Goal: Task Accomplishment & Management: Use online tool/utility

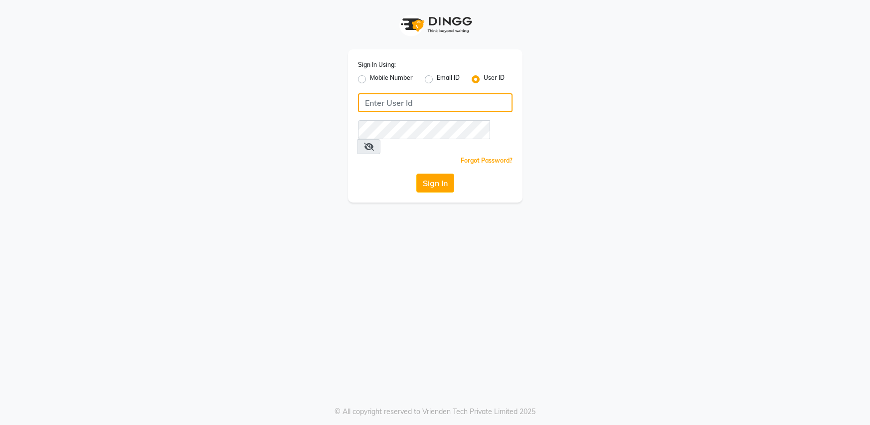
type input "bombshell"
click at [416, 173] on button "Sign In" at bounding box center [435, 182] width 38 height 19
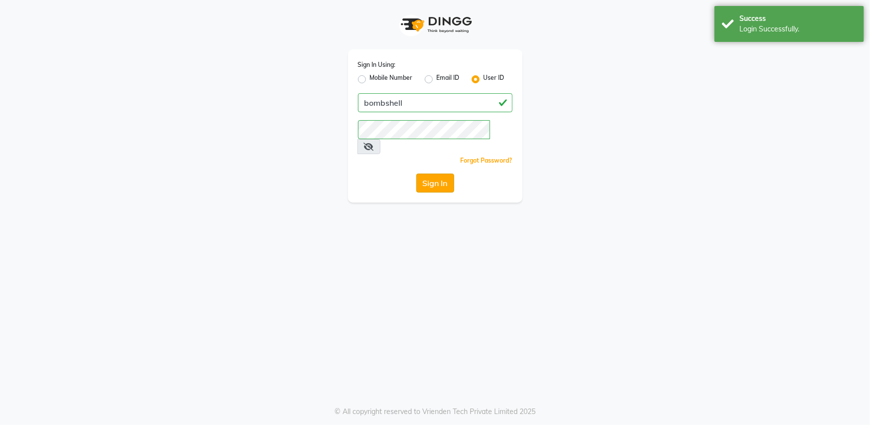
select select "service"
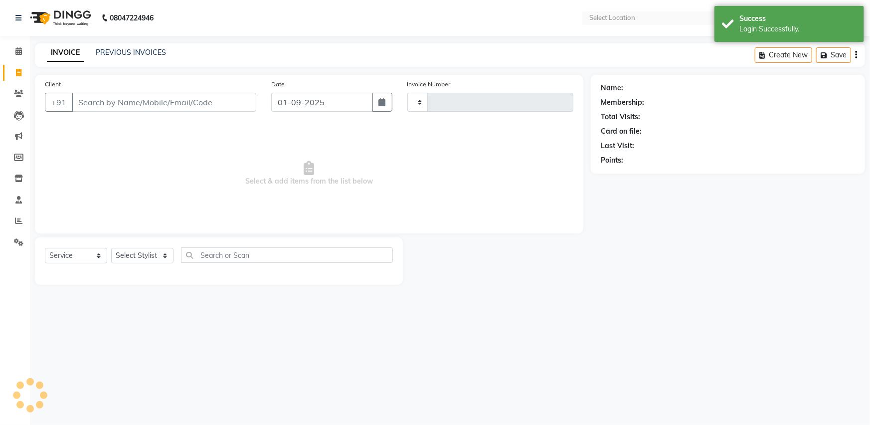
click at [432, 163] on span "Select & add items from the list below" at bounding box center [309, 174] width 528 height 100
select select "en"
select select "4965"
type input "1258"
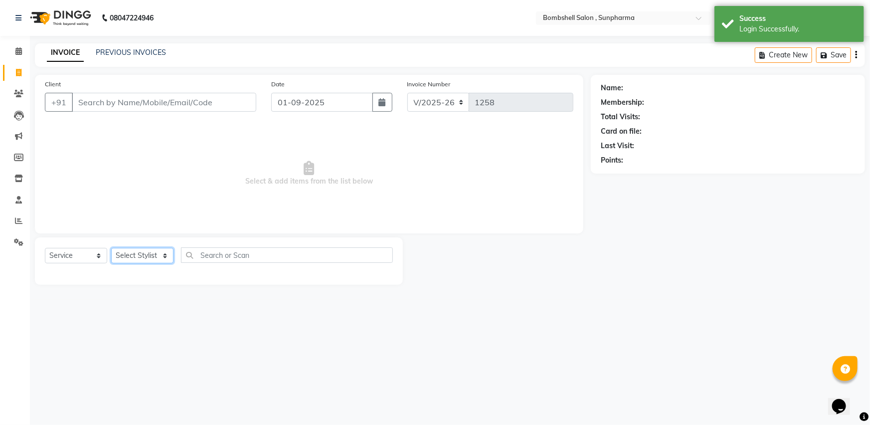
click at [129, 249] on select "Select Stylist [PERSON_NAME] Ananta [PERSON_NAME] [PERSON_NAME] dhanlaxmi poona…" at bounding box center [142, 255] width 62 height 15
select select "87946"
click at [111, 248] on select "Select Stylist [PERSON_NAME] Ananta [PERSON_NAME] [PERSON_NAME] dhanlaxmi poona…" at bounding box center [142, 255] width 62 height 15
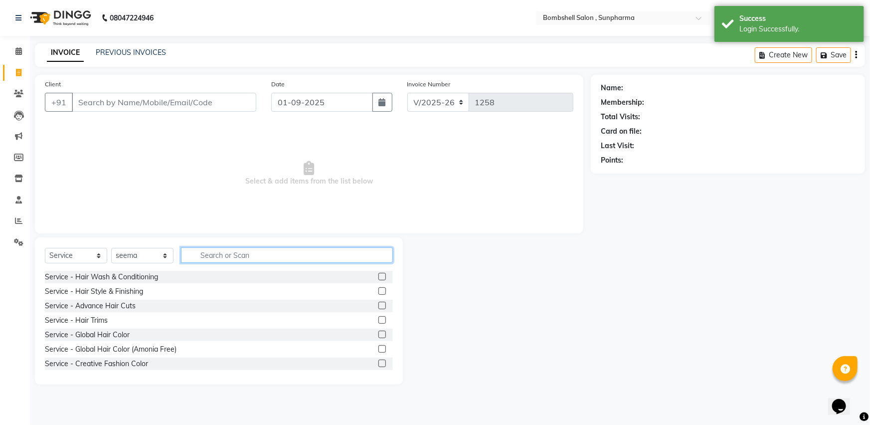
click at [215, 257] on input "text" at bounding box center [287, 254] width 212 height 15
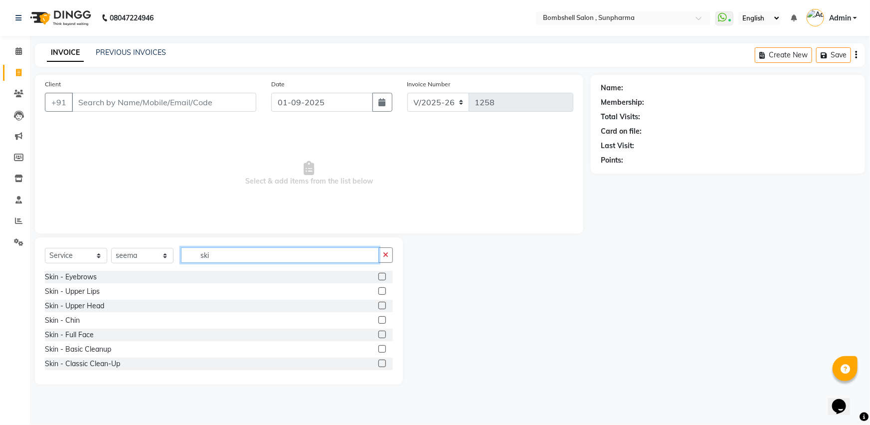
type input "ski"
click at [378, 277] on label at bounding box center [381, 276] width 7 height 7
click at [378, 277] on input "checkbox" at bounding box center [381, 277] width 6 height 6
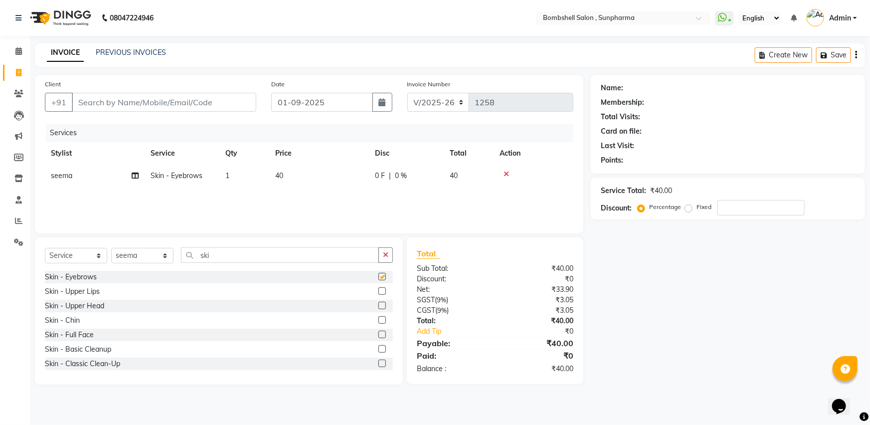
checkbox input "false"
click at [378, 293] on label at bounding box center [381, 290] width 7 height 7
click at [378, 293] on input "checkbox" at bounding box center [381, 291] width 6 height 6
checkbox input "false"
click at [378, 304] on label at bounding box center [381, 304] width 7 height 7
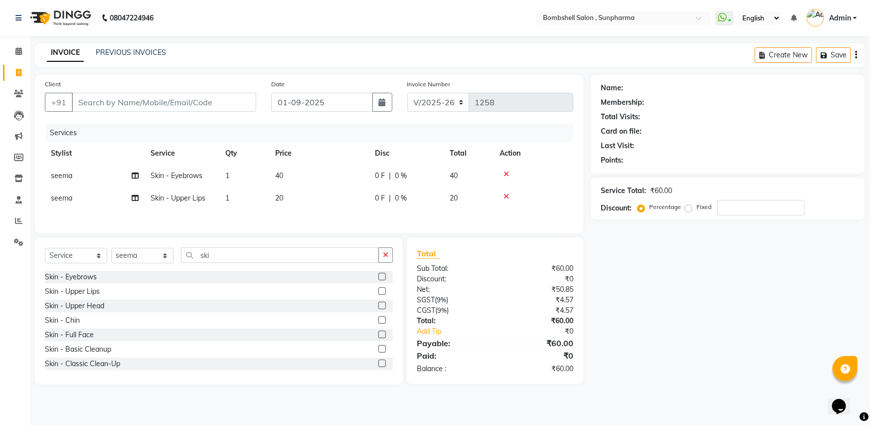
click at [378, 304] on input "checkbox" at bounding box center [381, 305] width 6 height 6
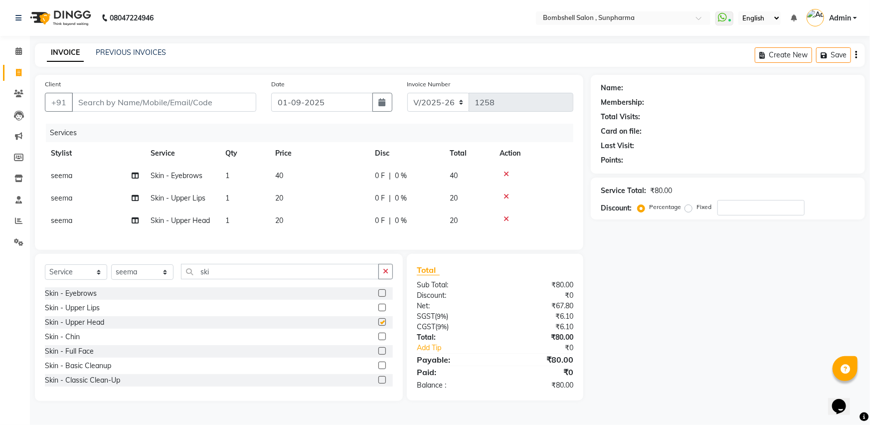
checkbox input "false"
click at [144, 272] on select "Select Stylist [PERSON_NAME] Ananta [PERSON_NAME] [PERSON_NAME] dhanlaxmi poona…" at bounding box center [142, 271] width 62 height 15
select select "76568"
click at [111, 272] on select "Select Stylist [PERSON_NAME] Ananta [PERSON_NAME] [PERSON_NAME] dhanlaxmi poona…" at bounding box center [142, 271] width 62 height 15
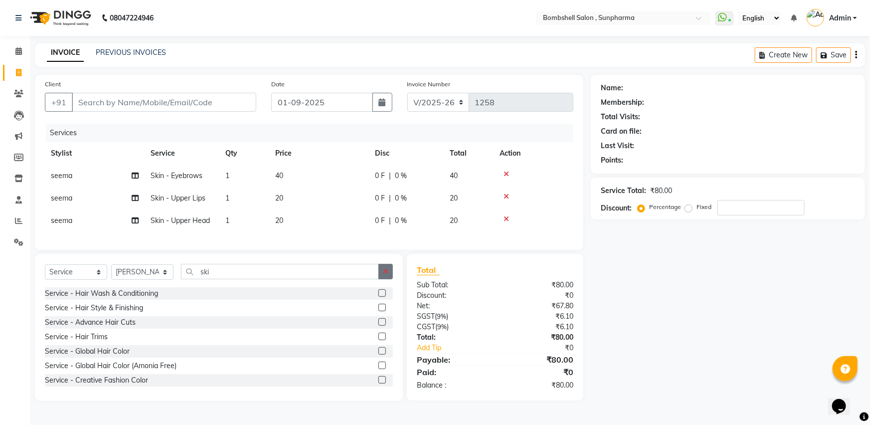
click at [384, 275] on icon "button" at bounding box center [385, 271] width 5 height 7
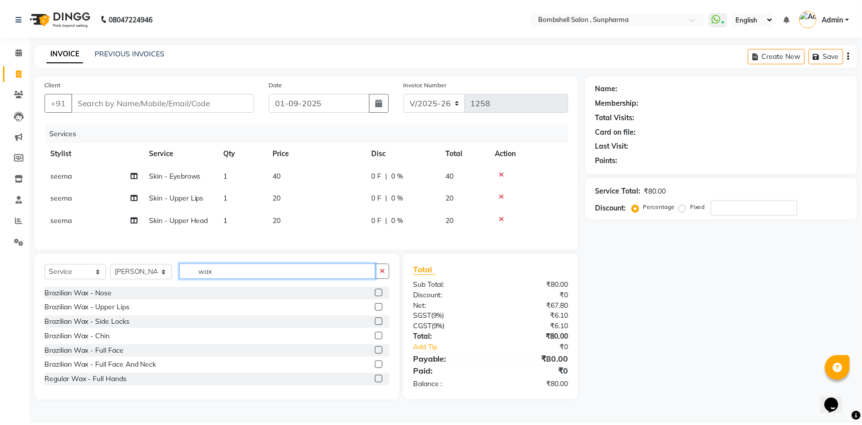
scroll to position [45, 0]
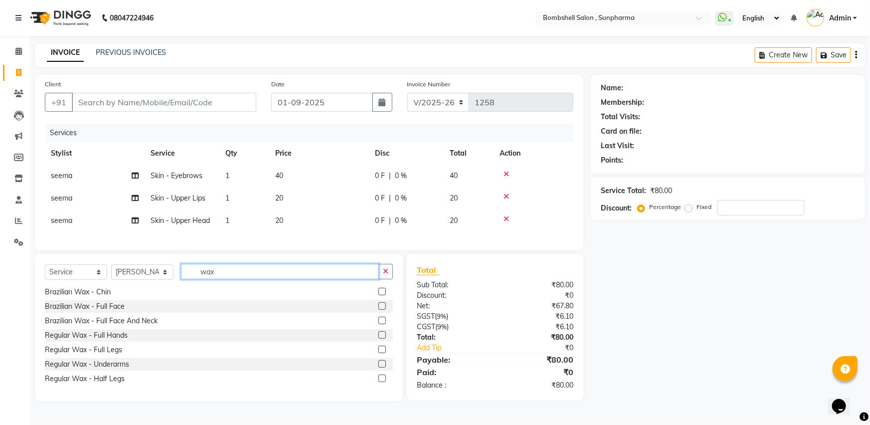
type input "wax"
click at [378, 353] on label at bounding box center [381, 348] width 7 height 7
click at [378, 353] on input "checkbox" at bounding box center [381, 349] width 6 height 6
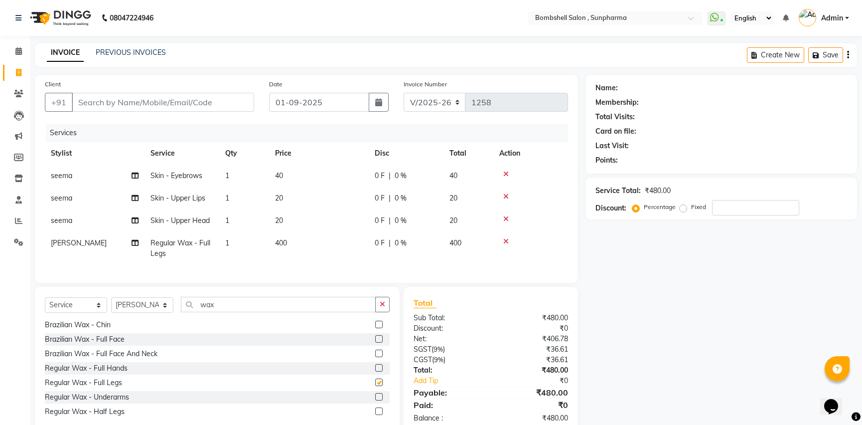
checkbox input "false"
click at [382, 307] on icon "button" at bounding box center [382, 303] width 5 height 7
click at [133, 243] on icon at bounding box center [135, 242] width 7 height 7
select select "76568"
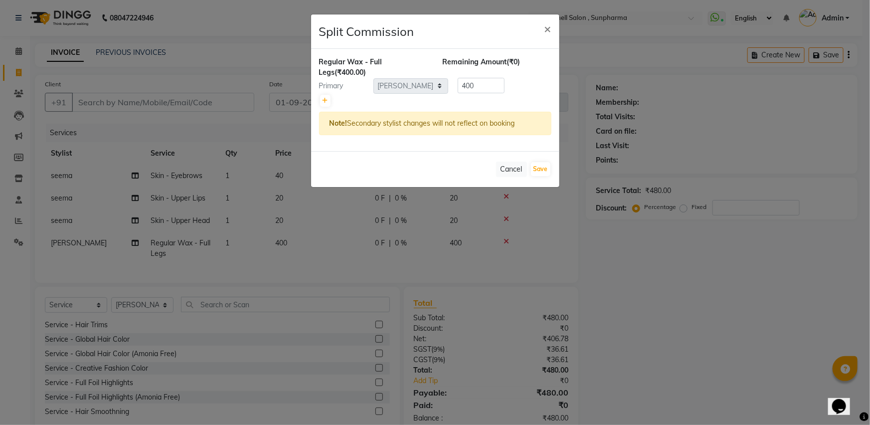
click at [317, 94] on div "Regular Wax - Full Legs (₹400.00) Remaining Amount (₹0) Primary Select [PERSON_…" at bounding box center [435, 100] width 248 height 102
click at [329, 94] on div at bounding box center [435, 101] width 232 height 14
click at [320, 99] on link at bounding box center [325, 101] width 10 height 12
type input "200"
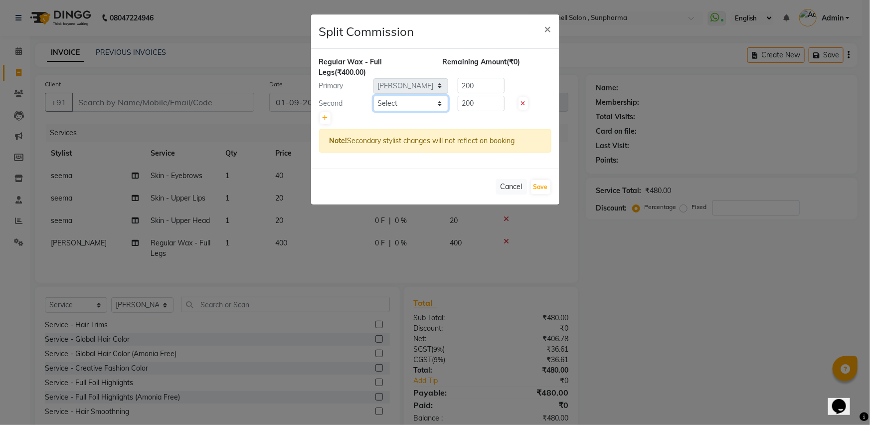
click at [381, 105] on select "Select [PERSON_NAME] Ananta [PERSON_NAME] [PERSON_NAME] [PERSON_NAME]" at bounding box center [410, 103] width 75 height 15
select select "86696"
click at [373, 96] on select "Select [PERSON_NAME] Ananta [PERSON_NAME] [PERSON_NAME] [PERSON_NAME]" at bounding box center [410, 103] width 75 height 15
click at [535, 182] on button "Save" at bounding box center [540, 187] width 19 height 14
select select "Select"
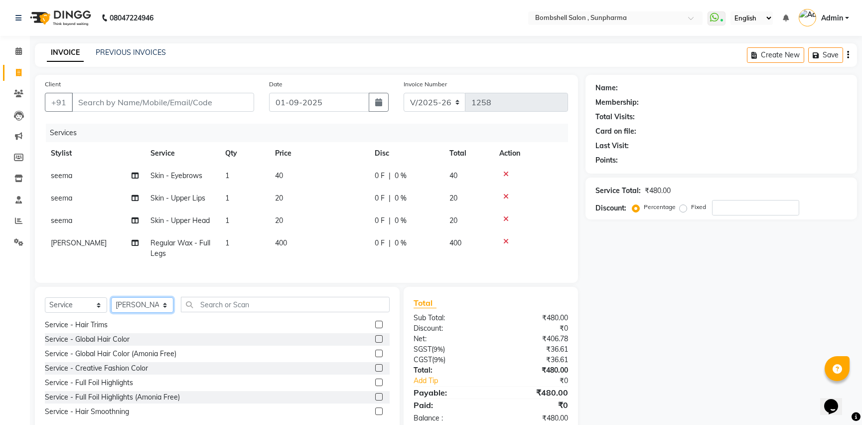
click at [133, 310] on select "Select Stylist [PERSON_NAME] Ananta [PERSON_NAME] [PERSON_NAME] dhanlaxmi poona…" at bounding box center [142, 304] width 62 height 15
select select "86696"
click at [111, 305] on select "Select Stylist [PERSON_NAME] Ananta [PERSON_NAME] [PERSON_NAME] dhanlaxmi poona…" at bounding box center [142, 304] width 62 height 15
click at [257, 307] on input "text" at bounding box center [285, 304] width 209 height 15
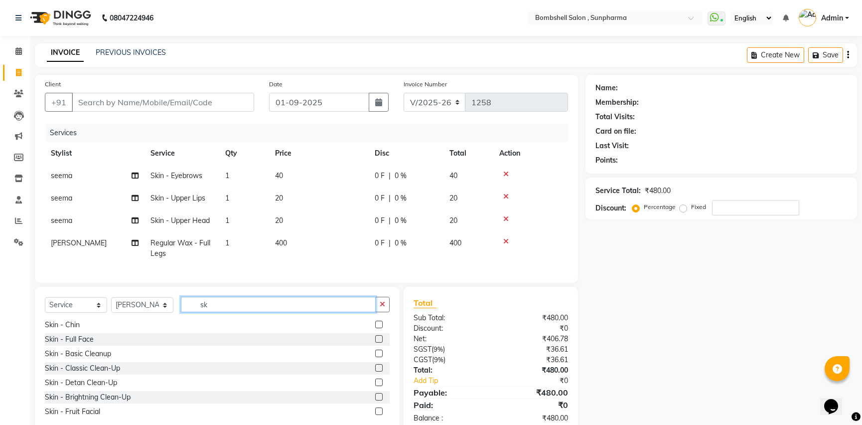
type input "s"
type input "w"
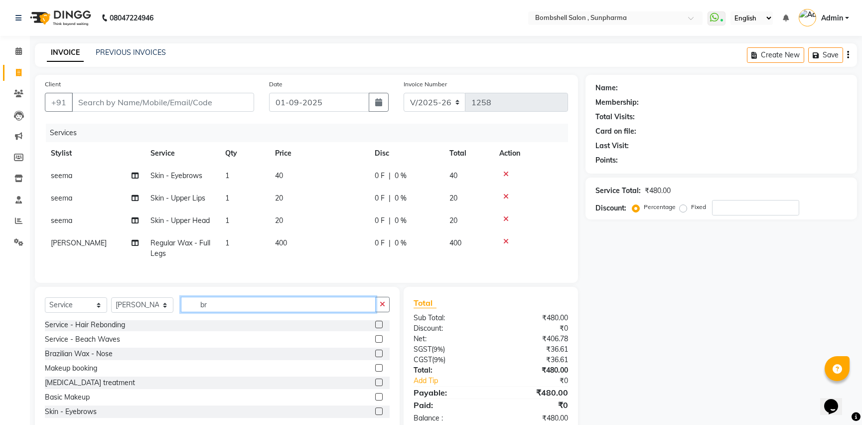
scroll to position [0, 0]
type input "bra"
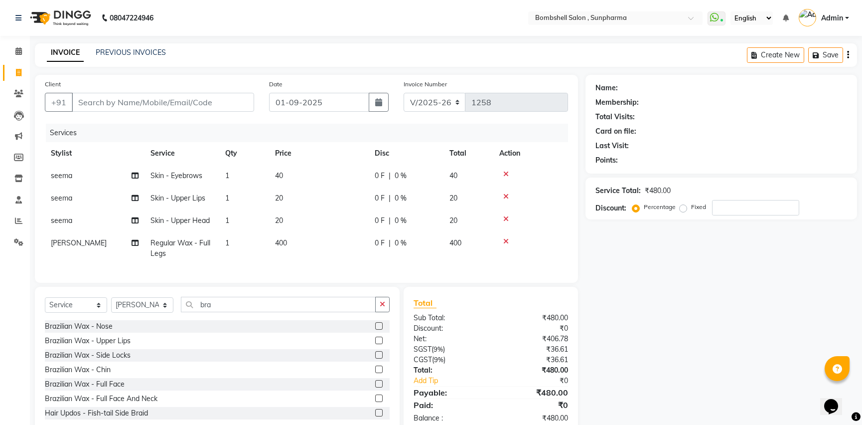
click at [375, 344] on label at bounding box center [378, 339] width 7 height 7
click at [375, 344] on input "checkbox" at bounding box center [378, 340] width 6 height 6
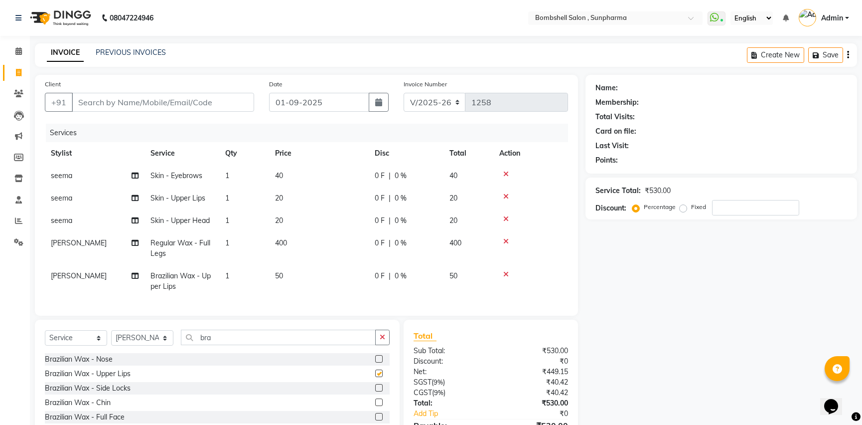
checkbox input "false"
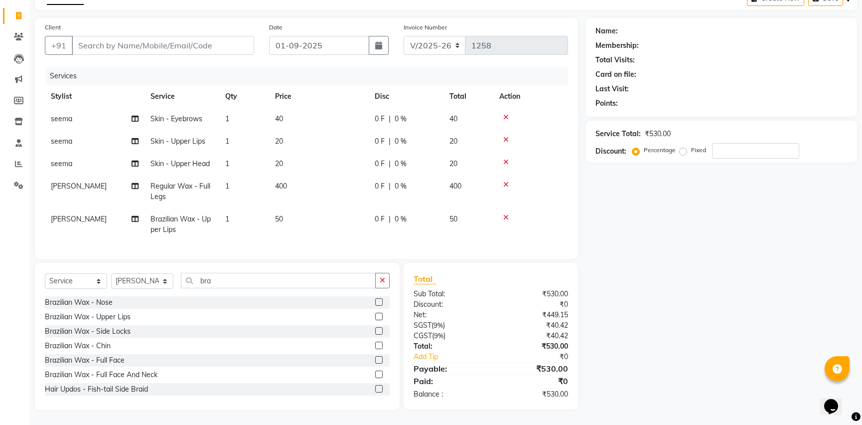
scroll to position [65, 0]
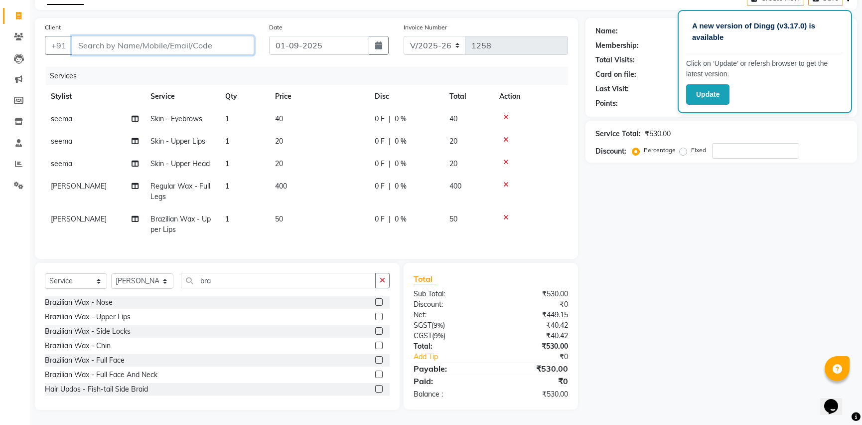
click at [153, 36] on input "Client" at bounding box center [163, 45] width 182 height 19
type input "6"
type input "0"
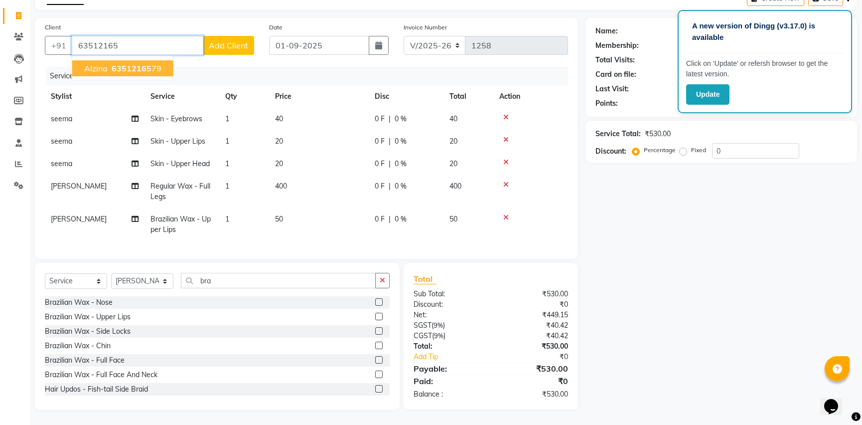
click at [148, 63] on span "63512165" at bounding box center [132, 68] width 40 height 10
type input "6351216579"
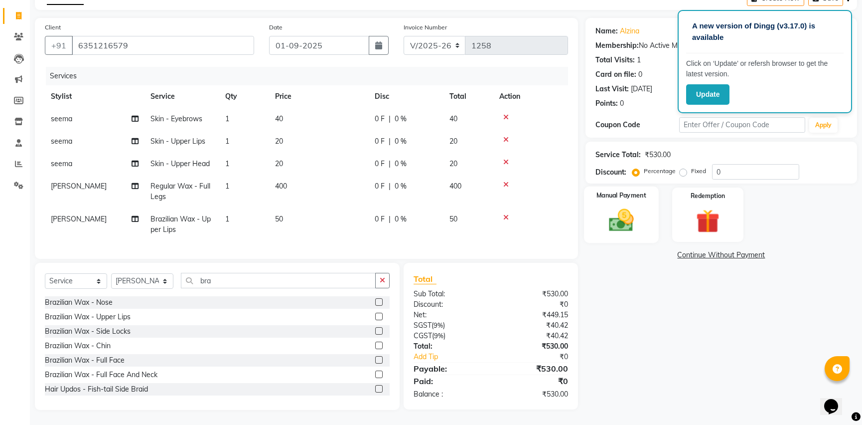
click at [627, 190] on label "Manual Payment" at bounding box center [621, 194] width 50 height 9
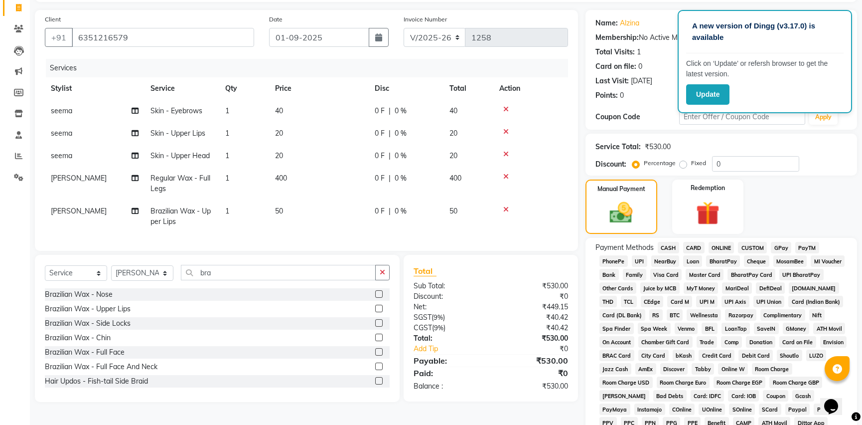
click at [858, 249] on div "Name: Alzina Membership: No Active Membership Total Visits: 1 Card on file: 0 L…" at bounding box center [725, 278] width 279 height 536
click at [670, 243] on span "CASH" at bounding box center [668, 247] width 21 height 11
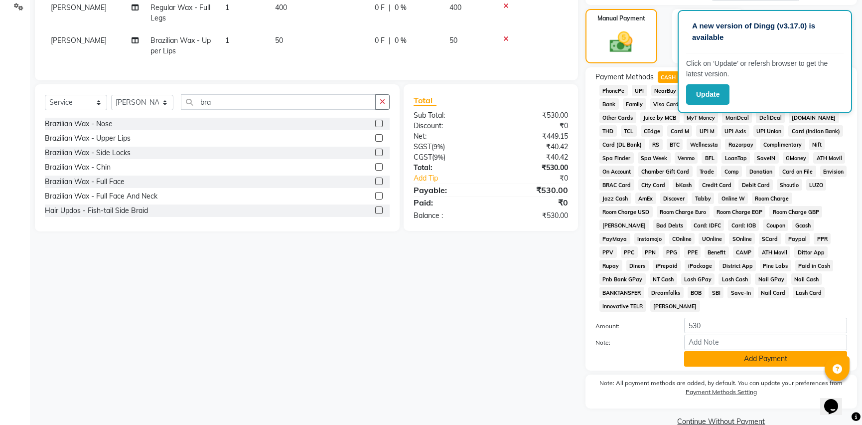
scroll to position [254, 0]
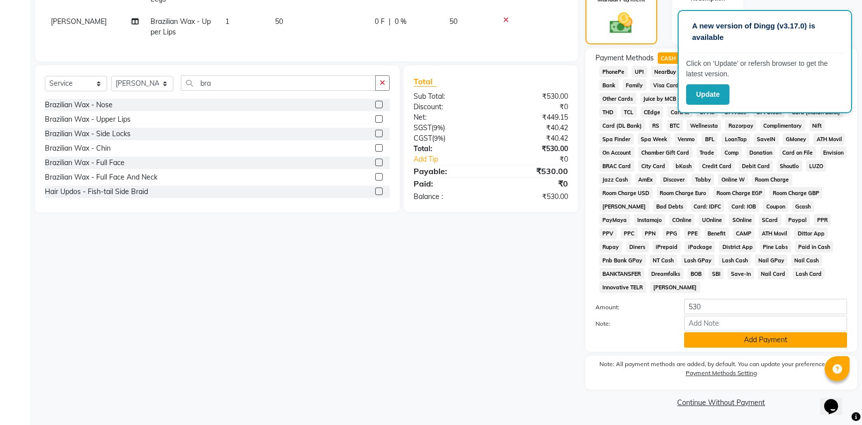
click at [720, 339] on button "Add Payment" at bounding box center [765, 339] width 163 height 15
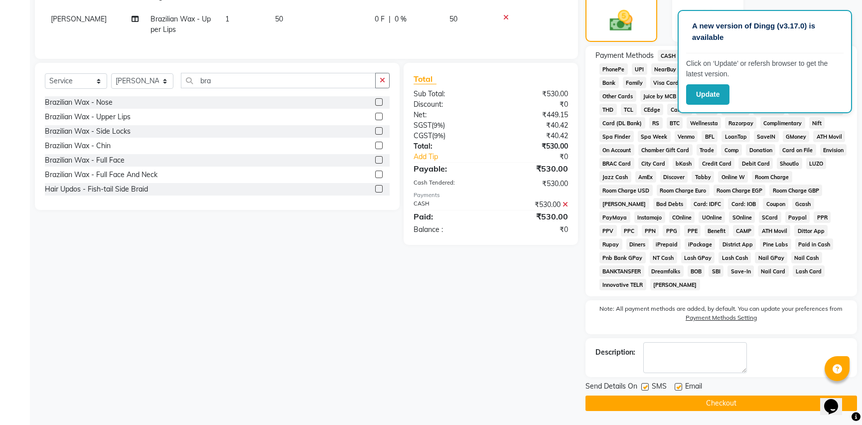
scroll to position [257, 0]
click at [708, 402] on button "Checkout" at bounding box center [722, 402] width 272 height 15
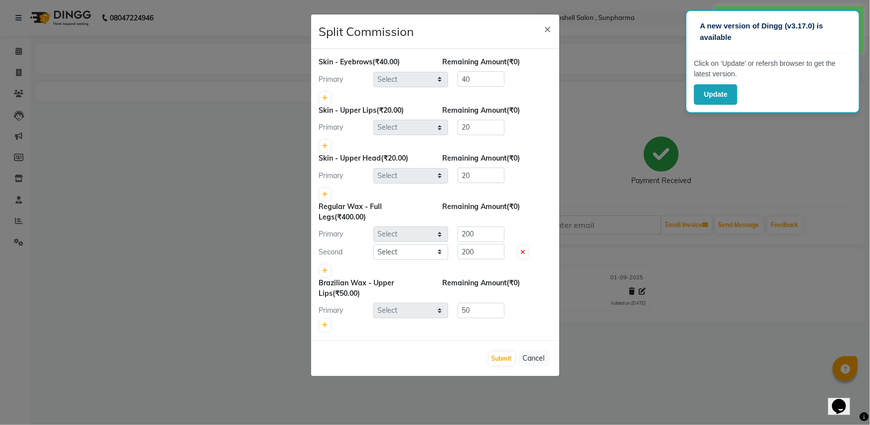
select select "87946"
select select "76568"
select select "86696"
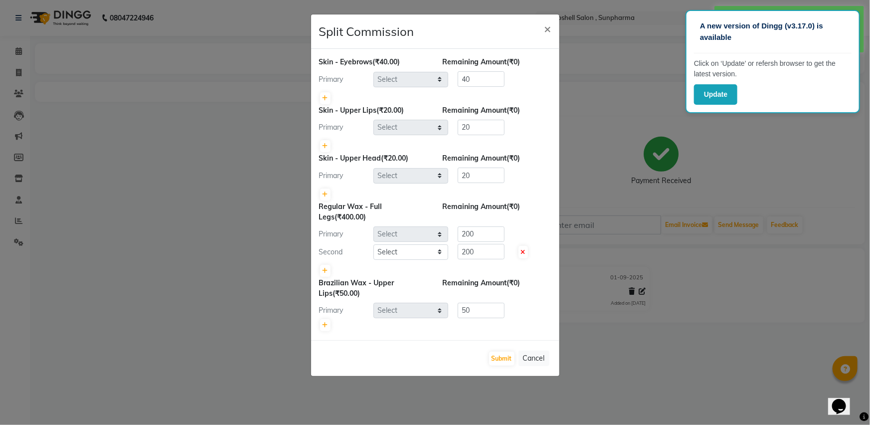
select select "86696"
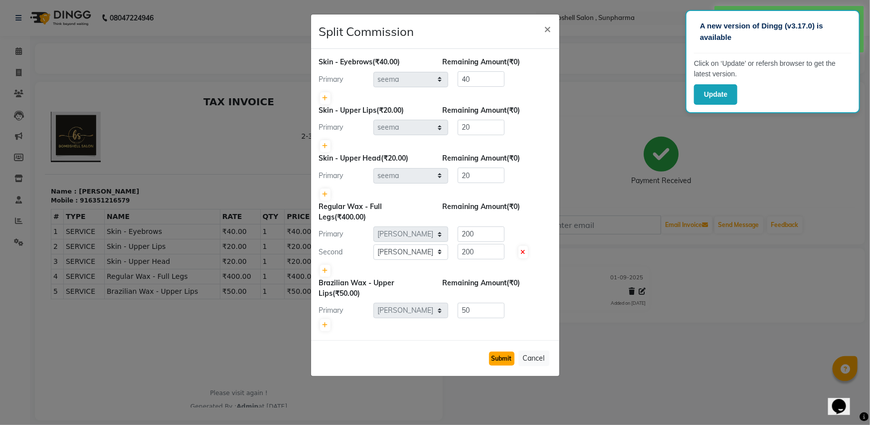
click at [503, 357] on button "Submit" at bounding box center [501, 358] width 25 height 14
